Goal: Book appointment/travel/reservation

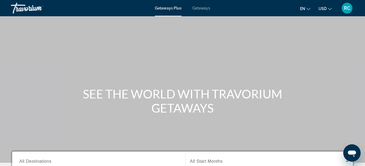
click at [199, 7] on span "Getaways" at bounding box center [202, 8] width 18 height 4
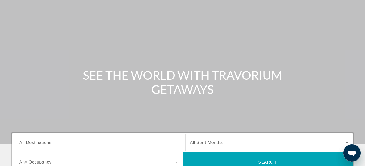
scroll to position [27, 0]
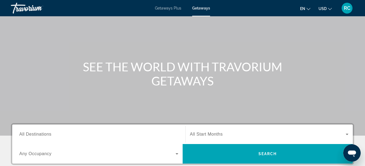
click at [49, 140] on div "Search widget" at bounding box center [98, 135] width 159 height 16
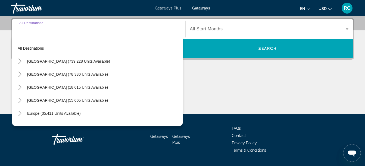
scroll to position [133, 0]
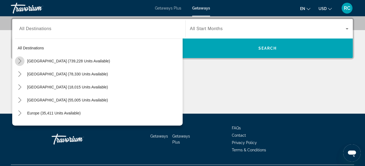
click at [17, 61] on icon "Toggle United States (739,228 units available) submenu" at bounding box center [19, 60] width 5 height 5
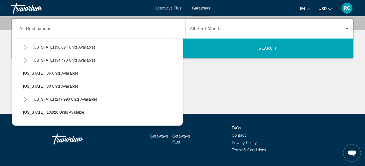
scroll to position [36, 0]
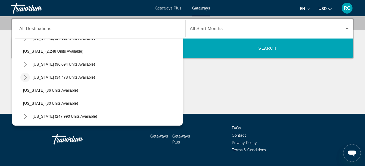
click at [25, 77] on icon "Toggle Colorado (34,478 units available) submenu" at bounding box center [25, 77] width 5 height 5
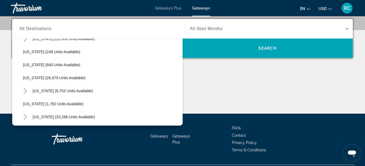
scroll to position [407, 0]
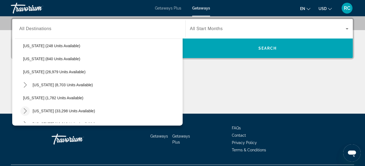
click at [27, 110] on icon "Toggle South Carolina (33,298 units available) submenu" at bounding box center [25, 111] width 5 height 5
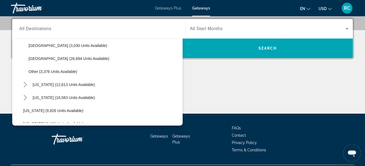
scroll to position [470, 0]
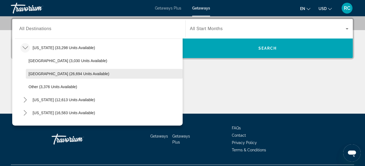
click at [84, 70] on span "Select destination: Myrtle Beach Area (26,694 units available)" at bounding box center [104, 73] width 157 height 13
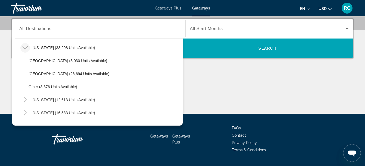
type input "**********"
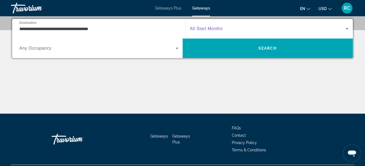
click at [242, 29] on span "Search widget" at bounding box center [268, 29] width 156 height 7
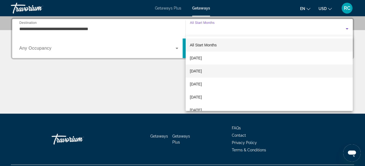
click at [202, 72] on span "[DATE]" at bounding box center [196, 71] width 12 height 7
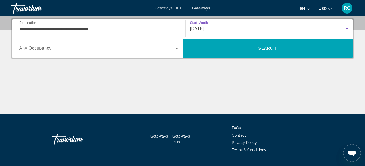
click at [75, 49] on span "Search widget" at bounding box center [97, 48] width 156 height 7
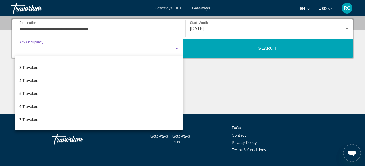
scroll to position [29, 0]
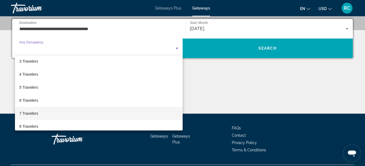
click at [155, 112] on mat-option "7 Travelers" at bounding box center [99, 113] width 168 height 13
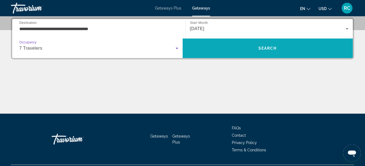
click at [268, 47] on span "Search" at bounding box center [268, 48] width 18 height 4
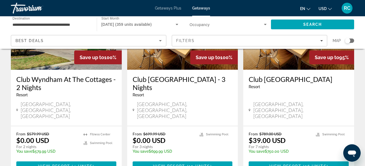
scroll to position [79, 0]
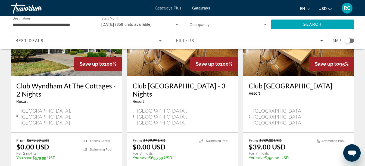
click at [199, 86] on h3 "Club [GEOGRAPHIC_DATA] - 3 Nights" at bounding box center [183, 90] width 100 height 16
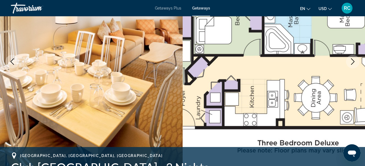
scroll to position [72, 0]
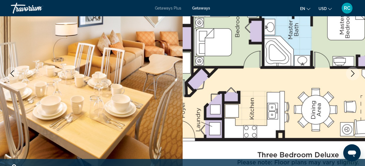
click at [271, 80] on img "Main content" at bounding box center [274, 74] width 183 height 258
click at [353, 71] on icon "Next image" at bounding box center [353, 73] width 7 height 7
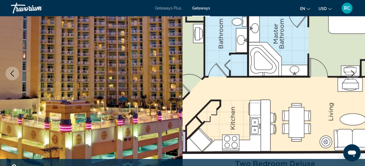
click at [353, 71] on icon "Next image" at bounding box center [353, 73] width 7 height 7
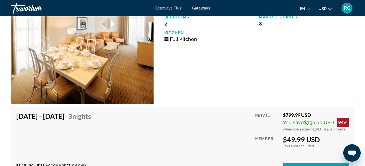
scroll to position [1500, 0]
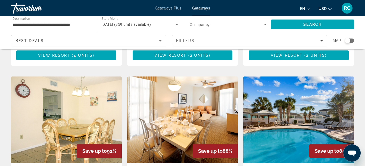
scroll to position [605, 0]
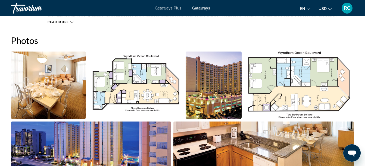
scroll to position [351, 0]
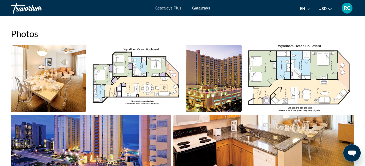
click at [163, 76] on img "Open full-screen image slider" at bounding box center [135, 78] width 95 height 67
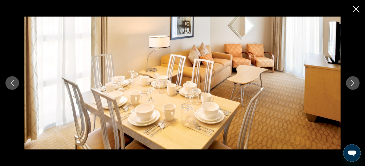
click at [357, 79] on button "Next image" at bounding box center [353, 83] width 14 height 14
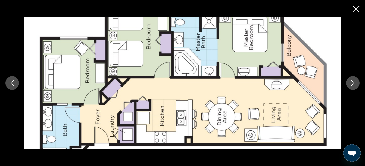
click at [356, 83] on icon "Next image" at bounding box center [353, 83] width 7 height 7
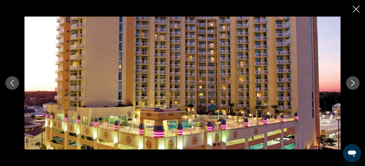
click at [356, 83] on icon "Next image" at bounding box center [353, 83] width 7 height 7
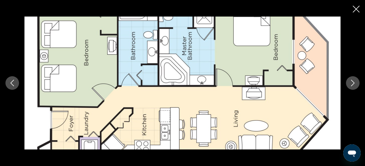
click at [356, 83] on icon "Next image" at bounding box center [353, 83] width 7 height 7
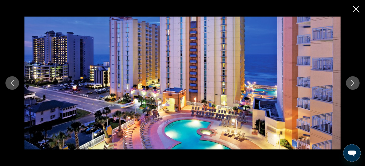
click at [356, 83] on icon "Next image" at bounding box center [353, 83] width 7 height 7
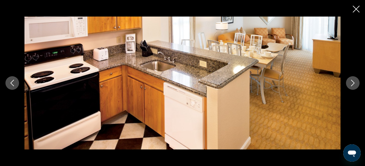
click at [356, 83] on icon "Next image" at bounding box center [353, 83] width 7 height 7
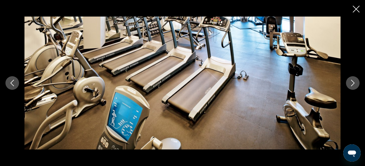
click at [18, 81] on button "Previous image" at bounding box center [12, 83] width 14 height 14
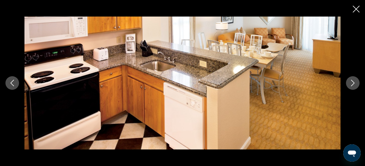
click at [355, 8] on icon "Close slideshow" at bounding box center [356, 9] width 7 height 7
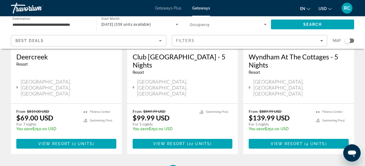
scroll to position [718, 0]
